Goal: Task Accomplishment & Management: Complete application form

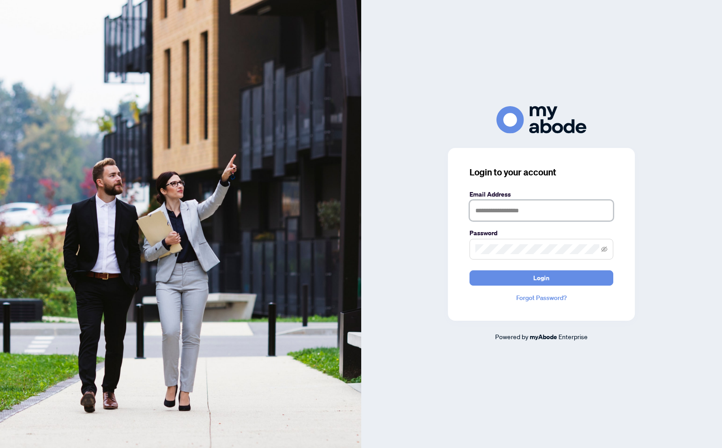
type input "**********"
click at [505, 274] on button "Login" at bounding box center [542, 277] width 144 height 15
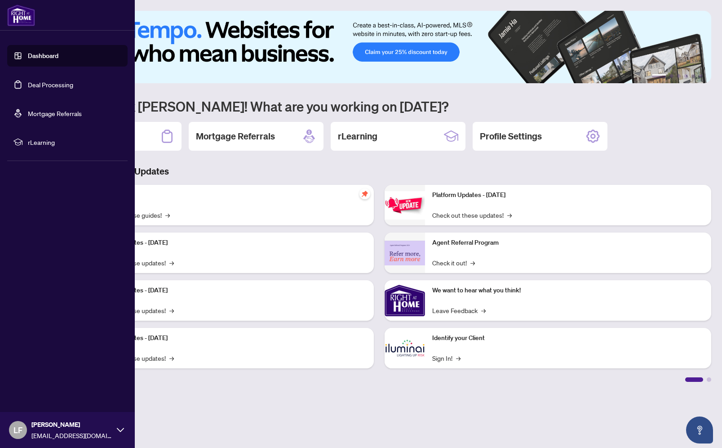
click at [46, 83] on link "Deal Processing" at bounding box center [50, 84] width 45 height 8
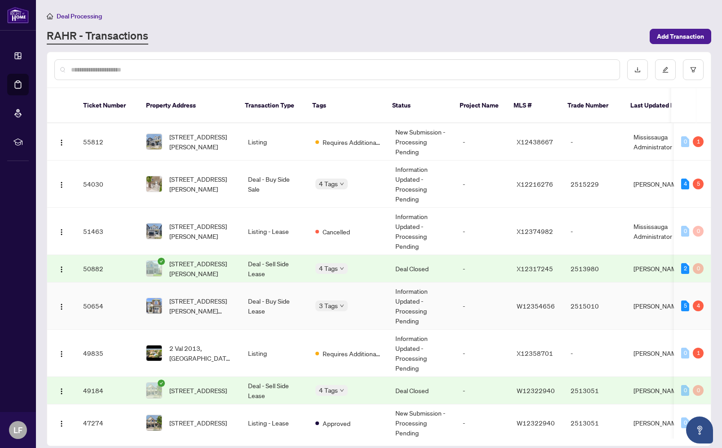
click at [283, 284] on td "Deal - Buy Side Lease" at bounding box center [274, 305] width 67 height 47
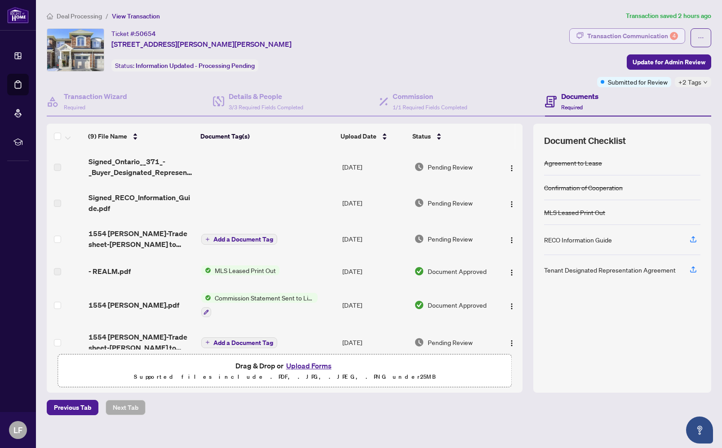
click at [658, 33] on div "Transaction Communication 4" at bounding box center [632, 36] width 91 height 14
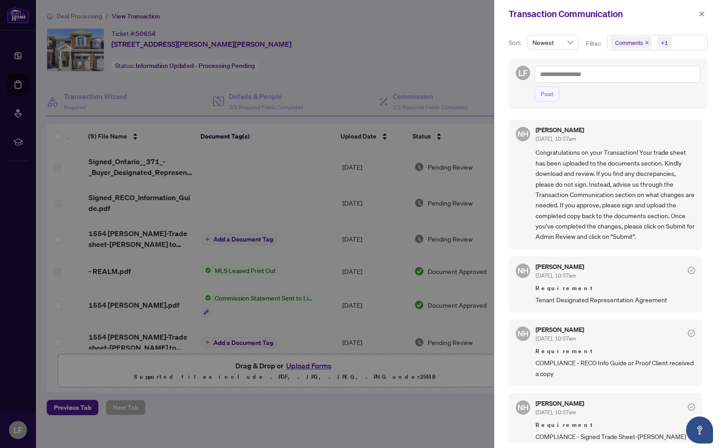
scroll to position [10, 0]
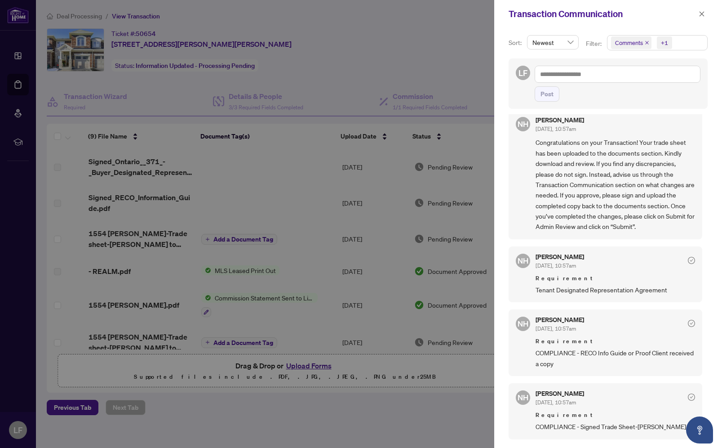
click at [384, 73] on div at bounding box center [361, 224] width 722 height 448
click at [701, 13] on icon "close" at bounding box center [702, 13] width 5 height 5
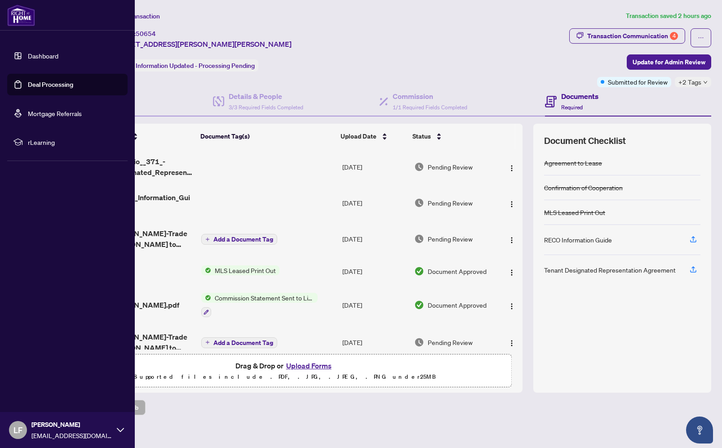
scroll to position [0, 0]
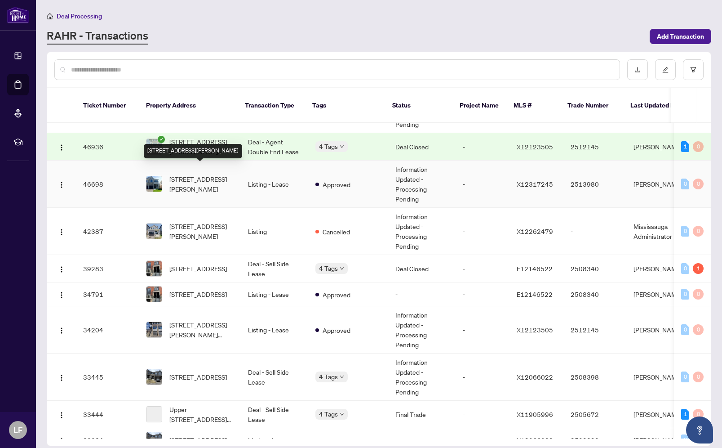
scroll to position [312, 0]
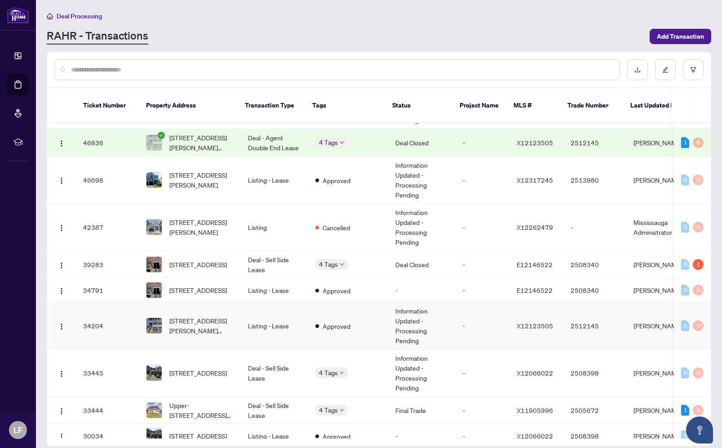
click at [360, 333] on td "Approved" at bounding box center [348, 325] width 80 height 47
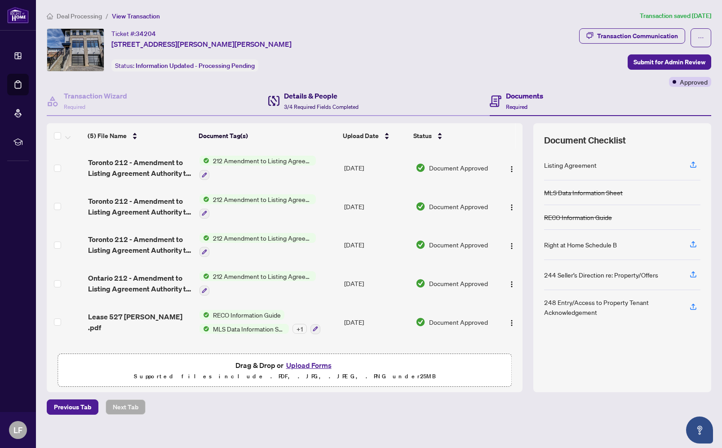
click at [341, 100] on h4 "Details & People" at bounding box center [321, 95] width 75 height 11
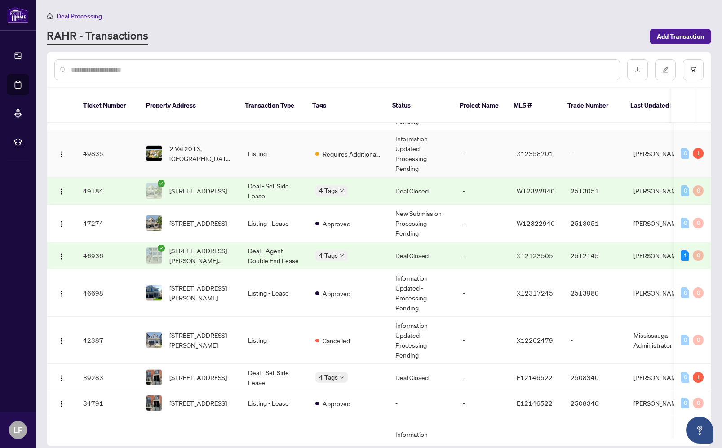
scroll to position [215, 0]
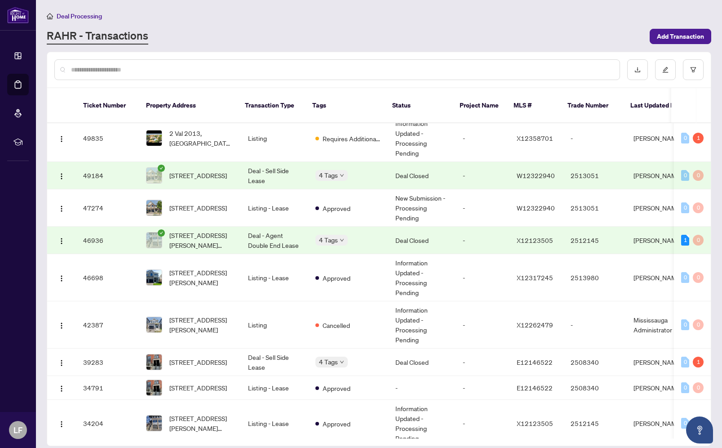
click at [241, 231] on td "Deal - Agent Double End Lease" at bounding box center [274, 239] width 67 height 27
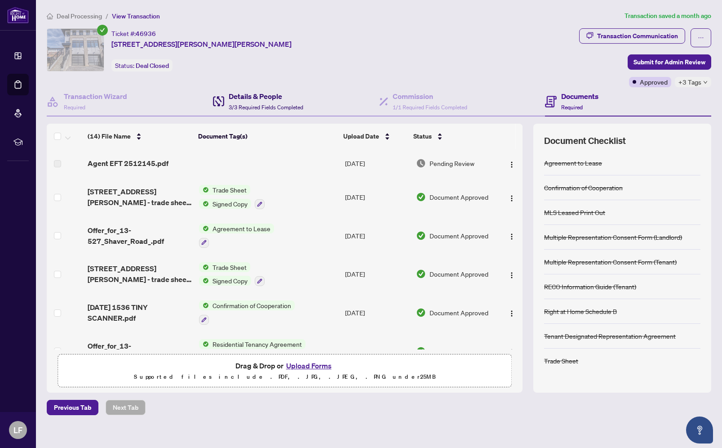
click at [268, 105] on span "3/3 Required Fields Completed" at bounding box center [266, 107] width 75 height 7
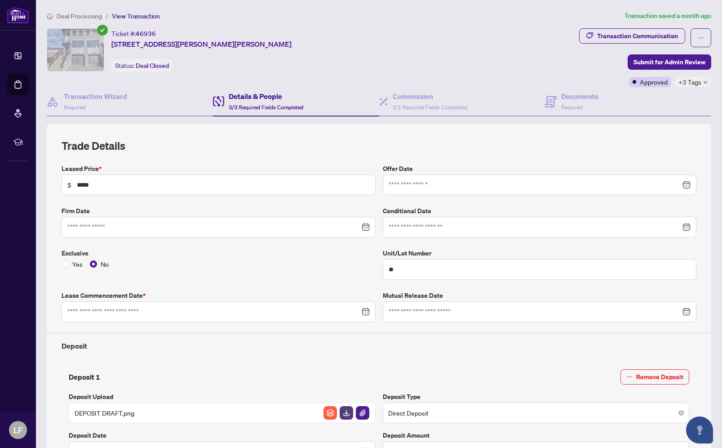
type input "**********"
click at [414, 102] on div "Commission 1/1 Required Fields Completed" at bounding box center [430, 101] width 75 height 21
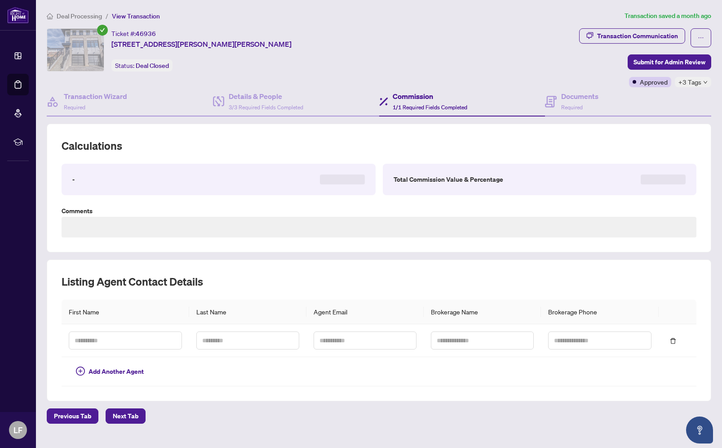
type textarea "**********"
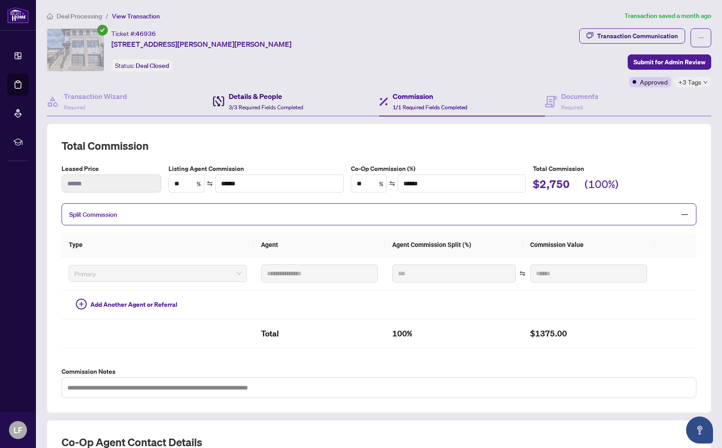
click at [289, 99] on h4 "Details & People" at bounding box center [266, 96] width 75 height 11
